Goal: Find contact information: Find contact information

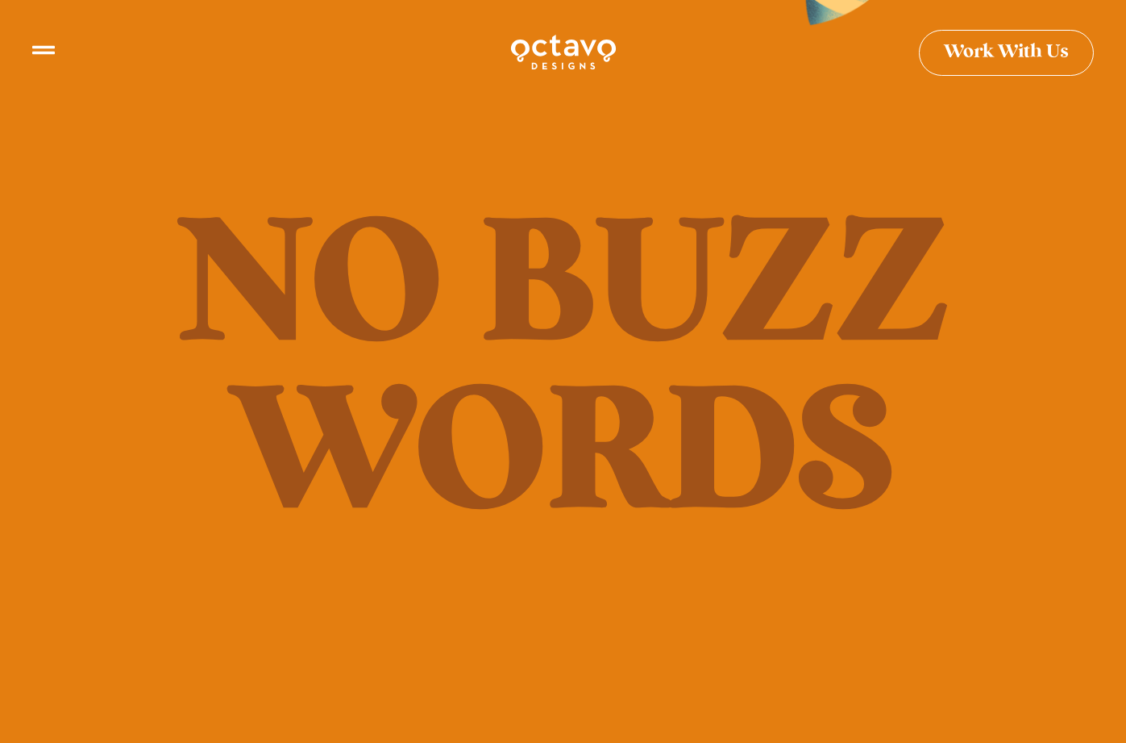
click at [993, 50] on span "Work With Us" at bounding box center [1006, 46] width 125 height 19
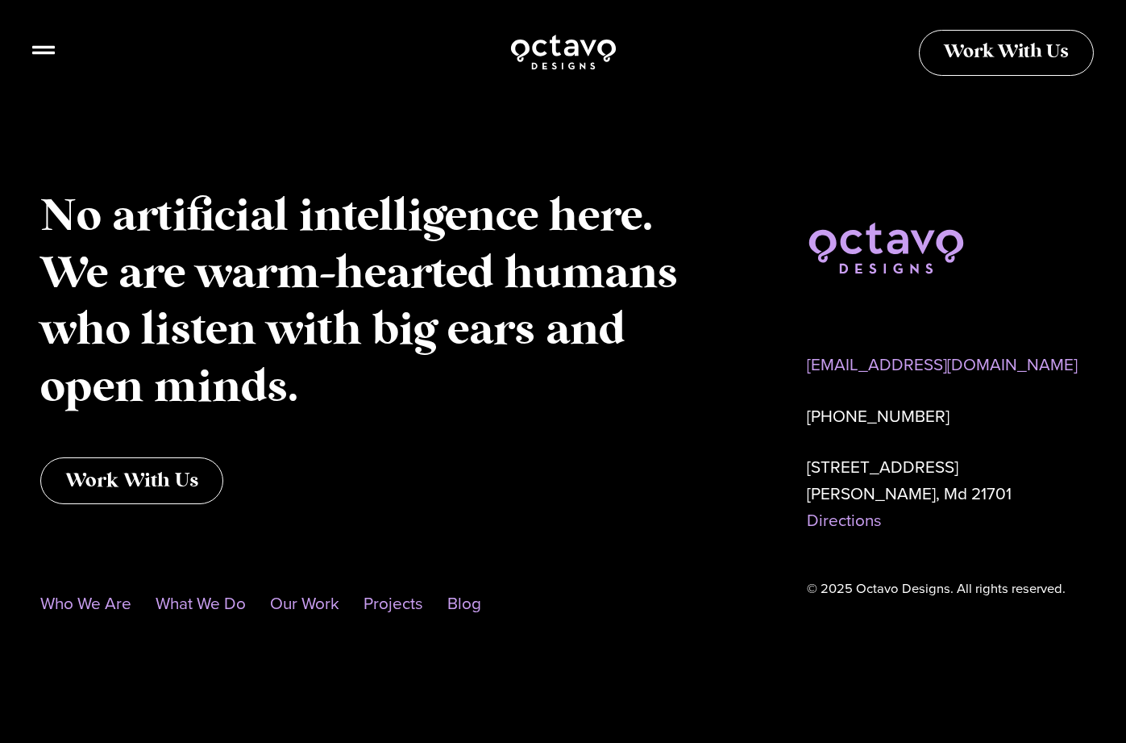
scroll to position [1402, 0]
click at [339, 595] on link "Our Work" at bounding box center [304, 603] width 69 height 37
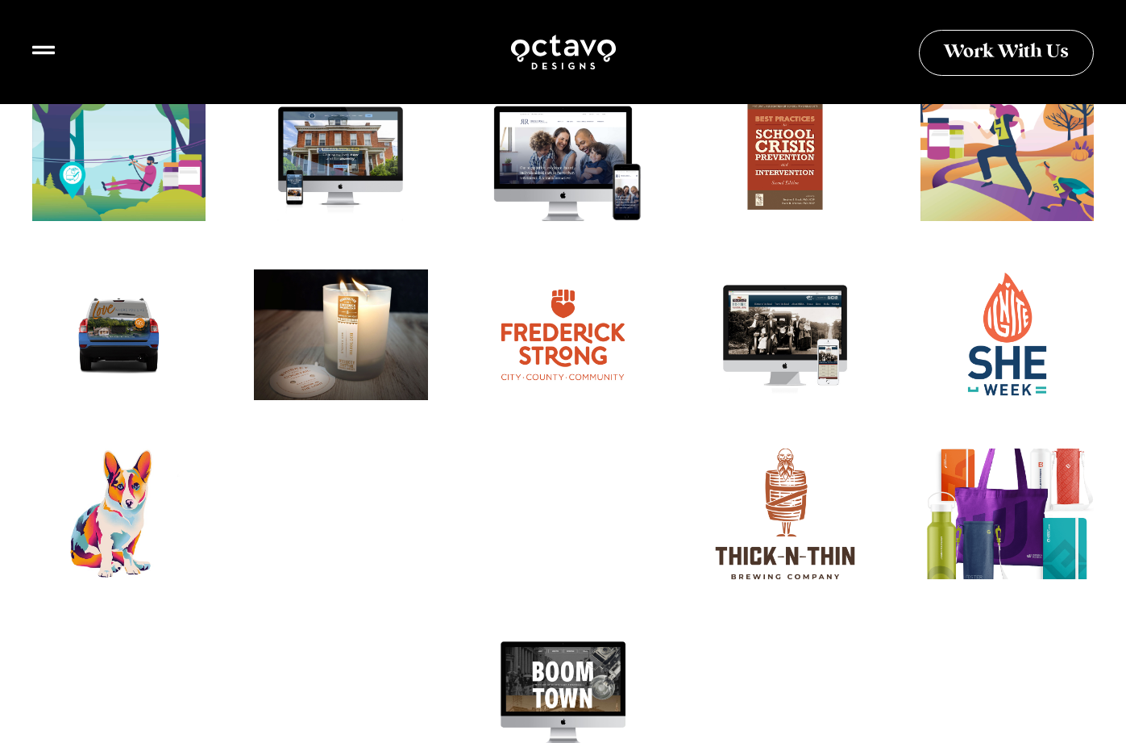
scroll to position [2338, 0]
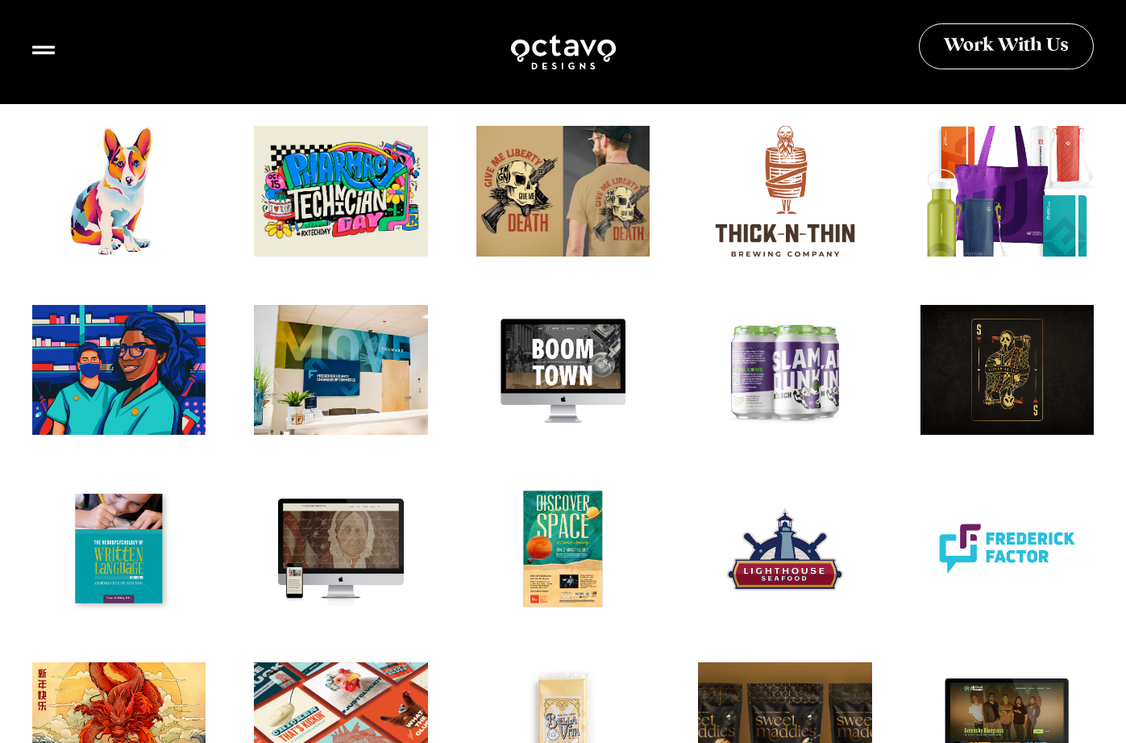
click at [960, 56] on span "Work With Us" at bounding box center [1006, 46] width 125 height 19
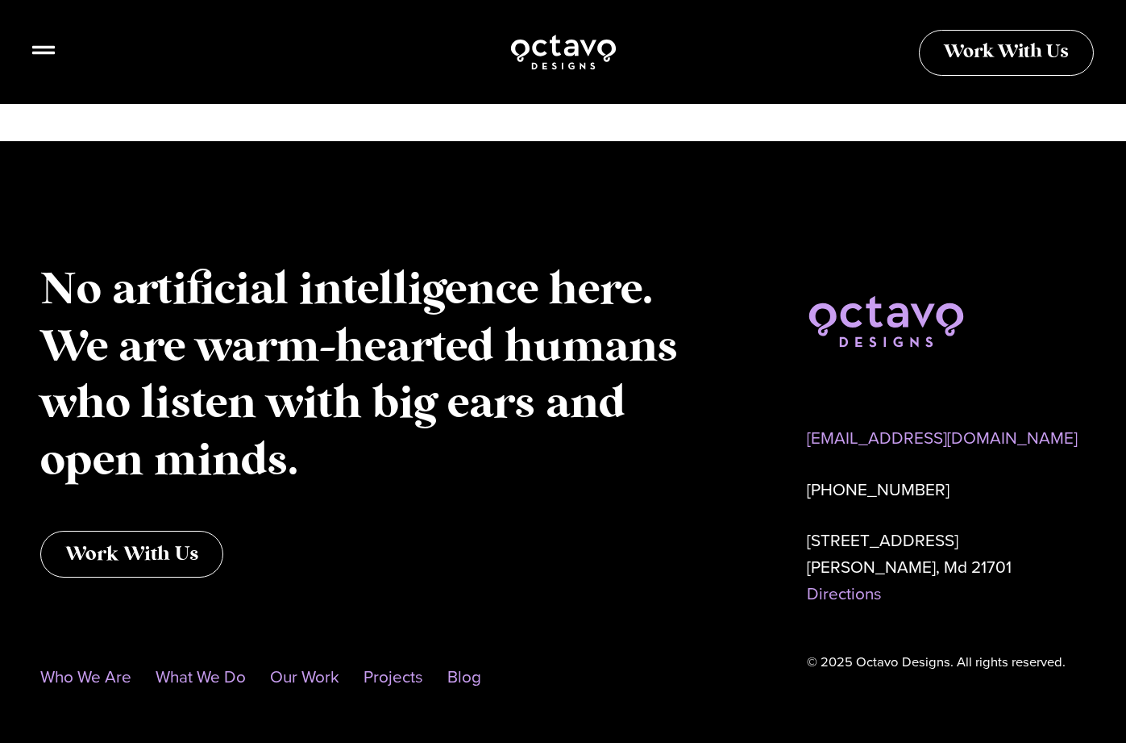
scroll to position [1402, 0]
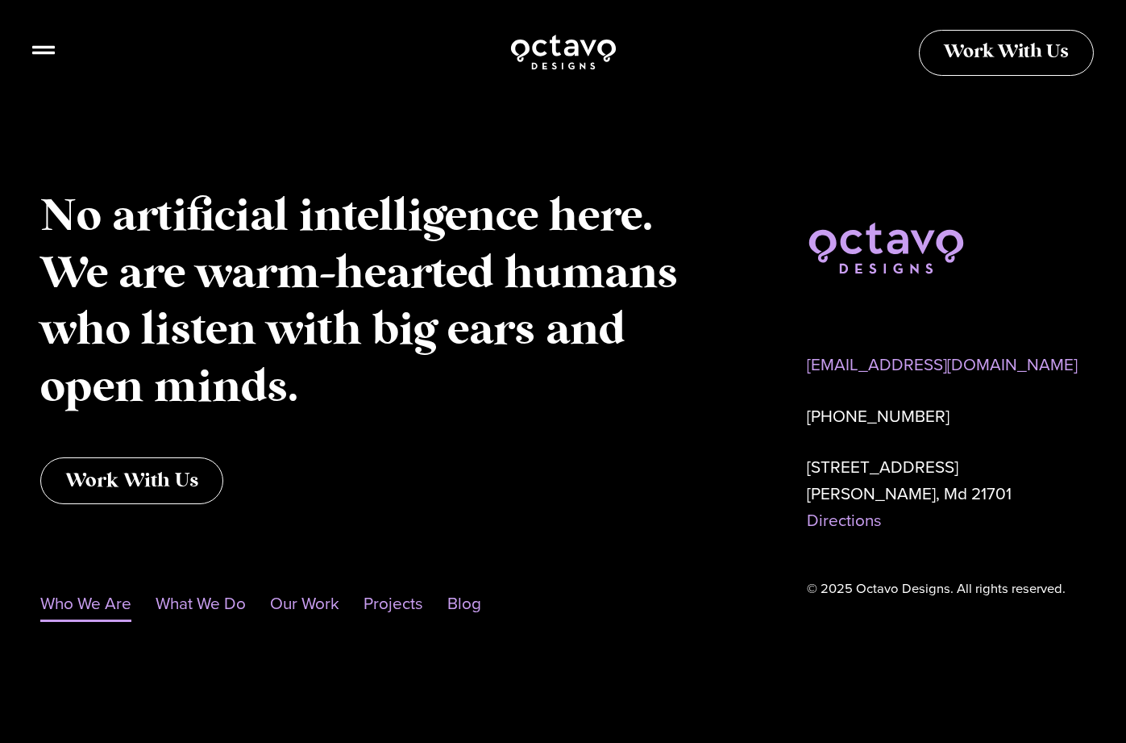
click at [120, 603] on link "Who We Are" at bounding box center [85, 603] width 91 height 37
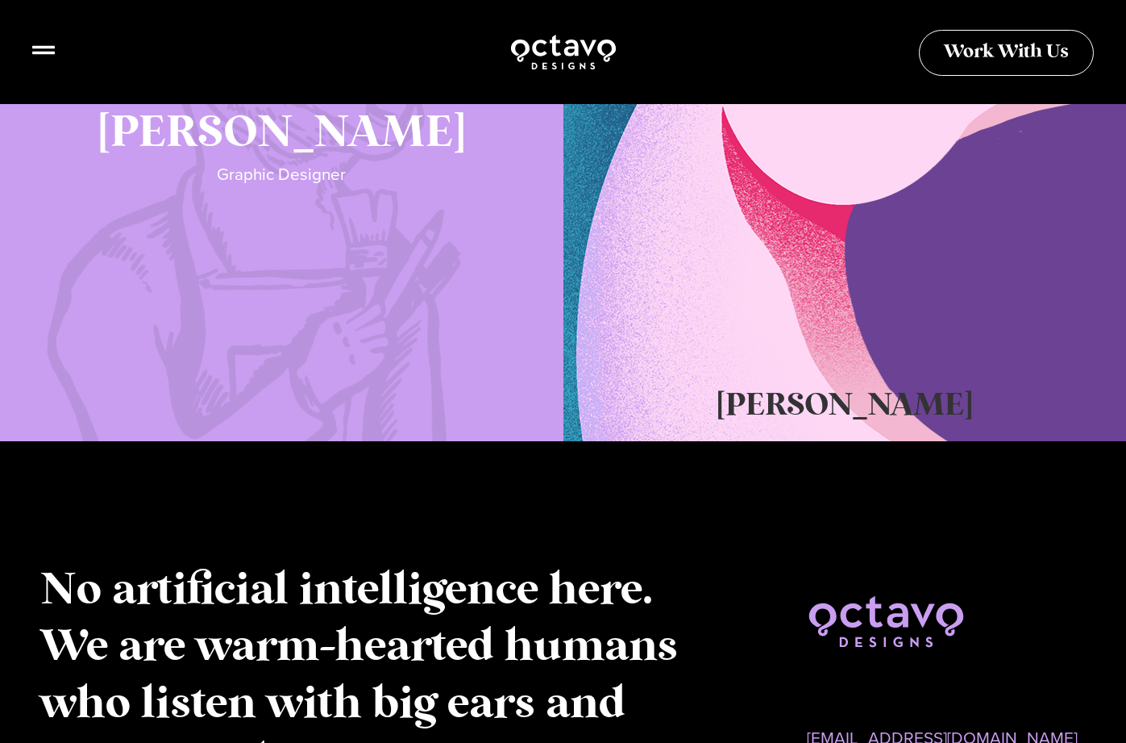
scroll to position [1615, 0]
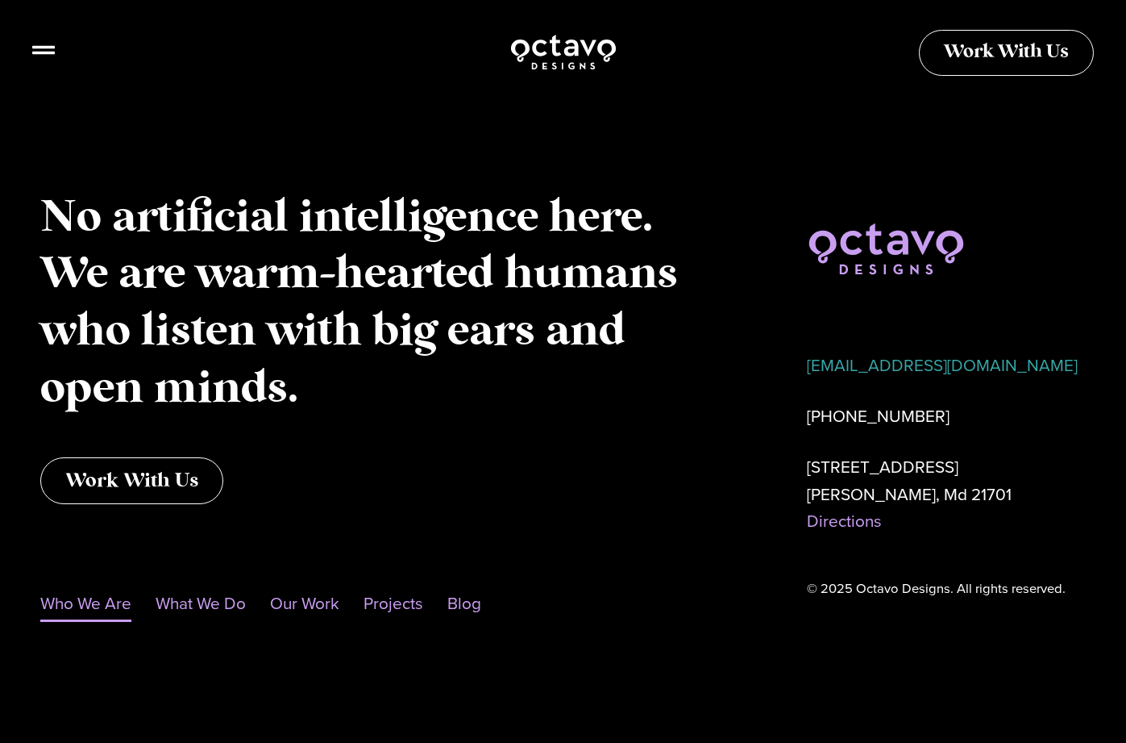
drag, startPoint x: 997, startPoint y: 365, endPoint x: 809, endPoint y: 371, distance: 188.8
click at [809, 371] on p "[EMAIL_ADDRESS][DOMAIN_NAME]" at bounding box center [946, 365] width 279 height 27
